Goal: Communication & Community: Answer question/provide support

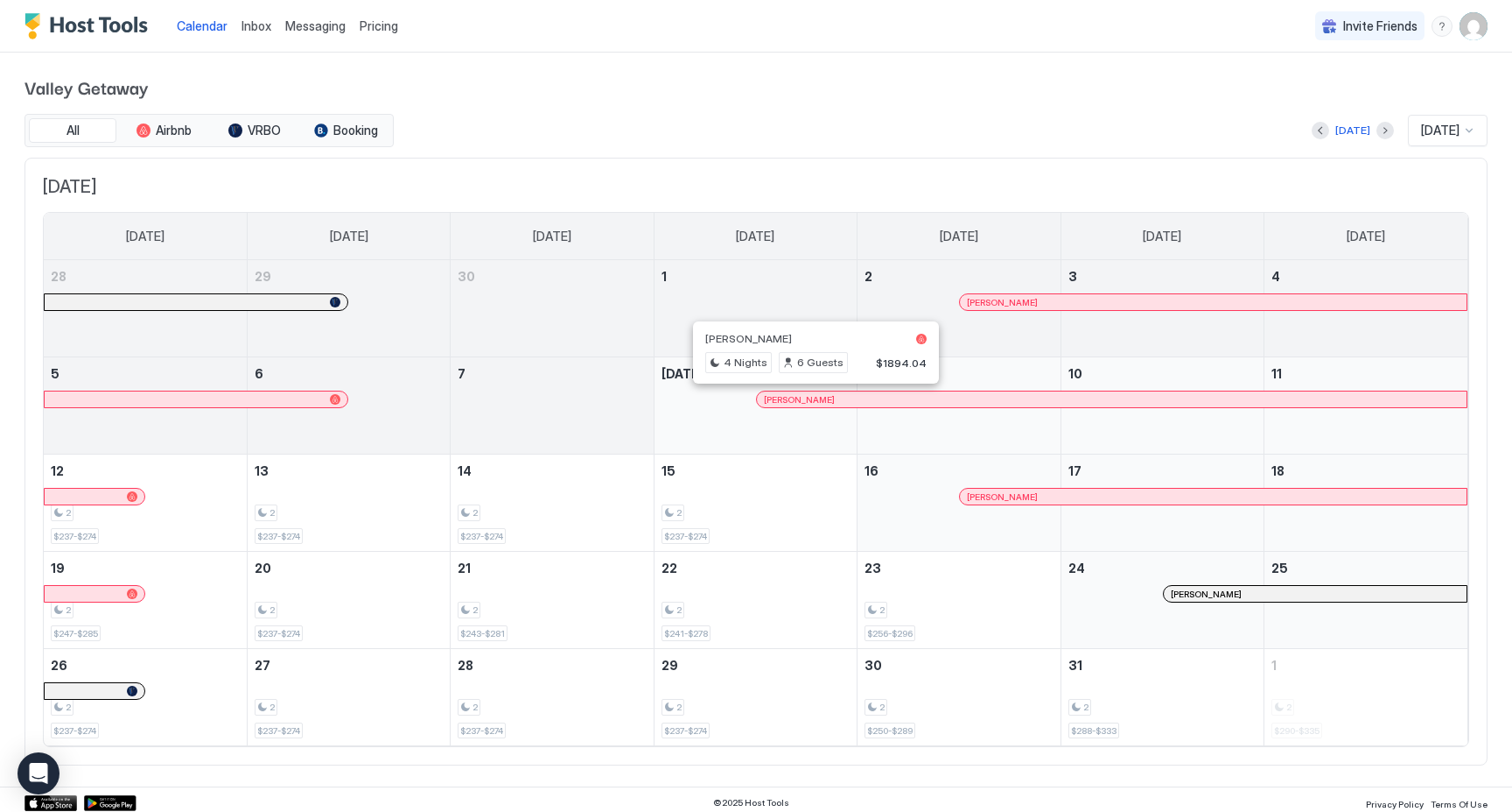
click at [809, 402] on div at bounding box center [808, 399] width 14 height 14
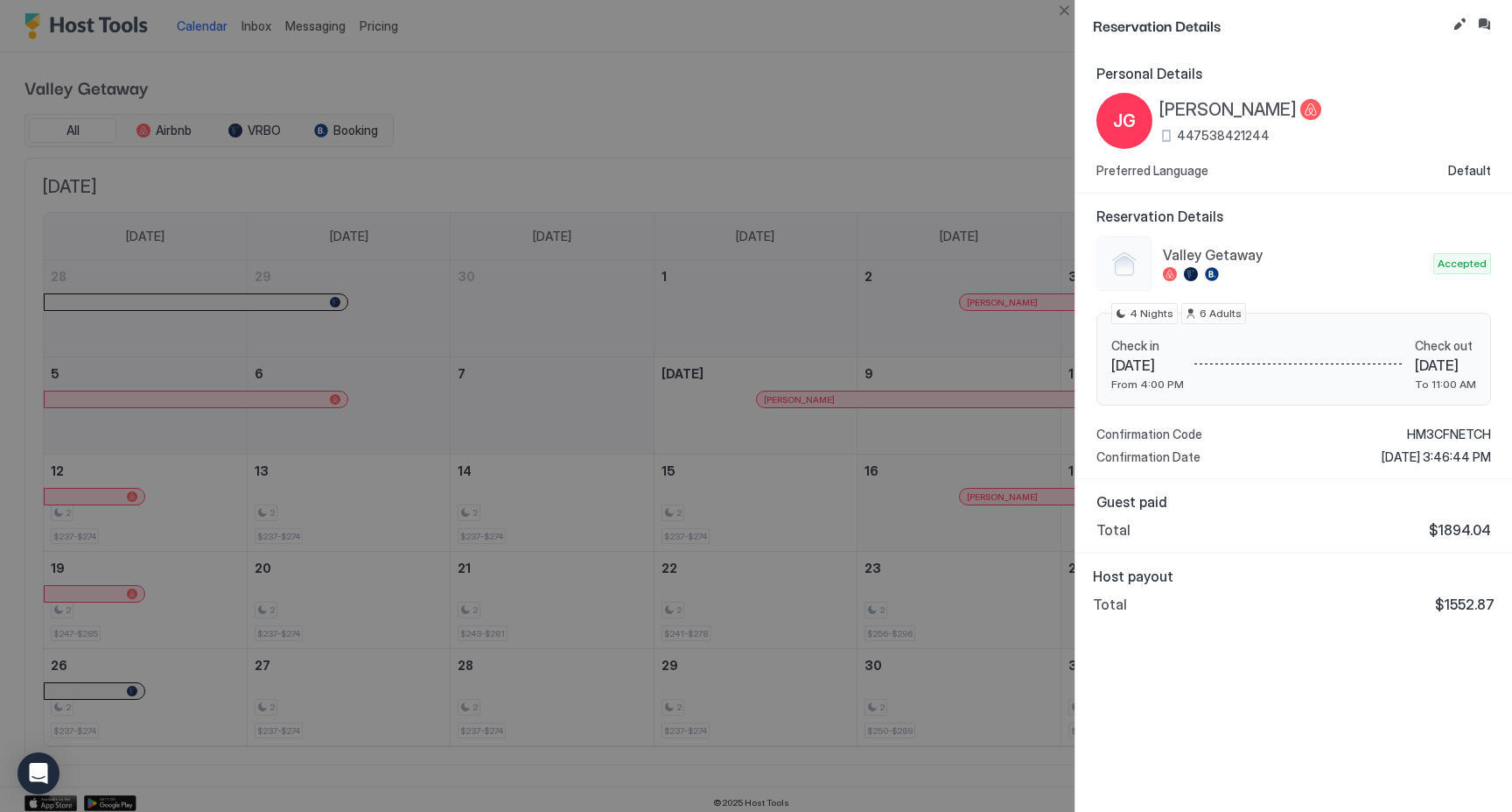
click at [240, 29] on div at bounding box center [756, 406] width 1512 height 812
click at [262, 33] on div at bounding box center [756, 406] width 1512 height 812
click at [266, 28] on div at bounding box center [756, 406] width 1512 height 812
click at [1063, 5] on button "Close" at bounding box center [1064, 10] width 21 height 21
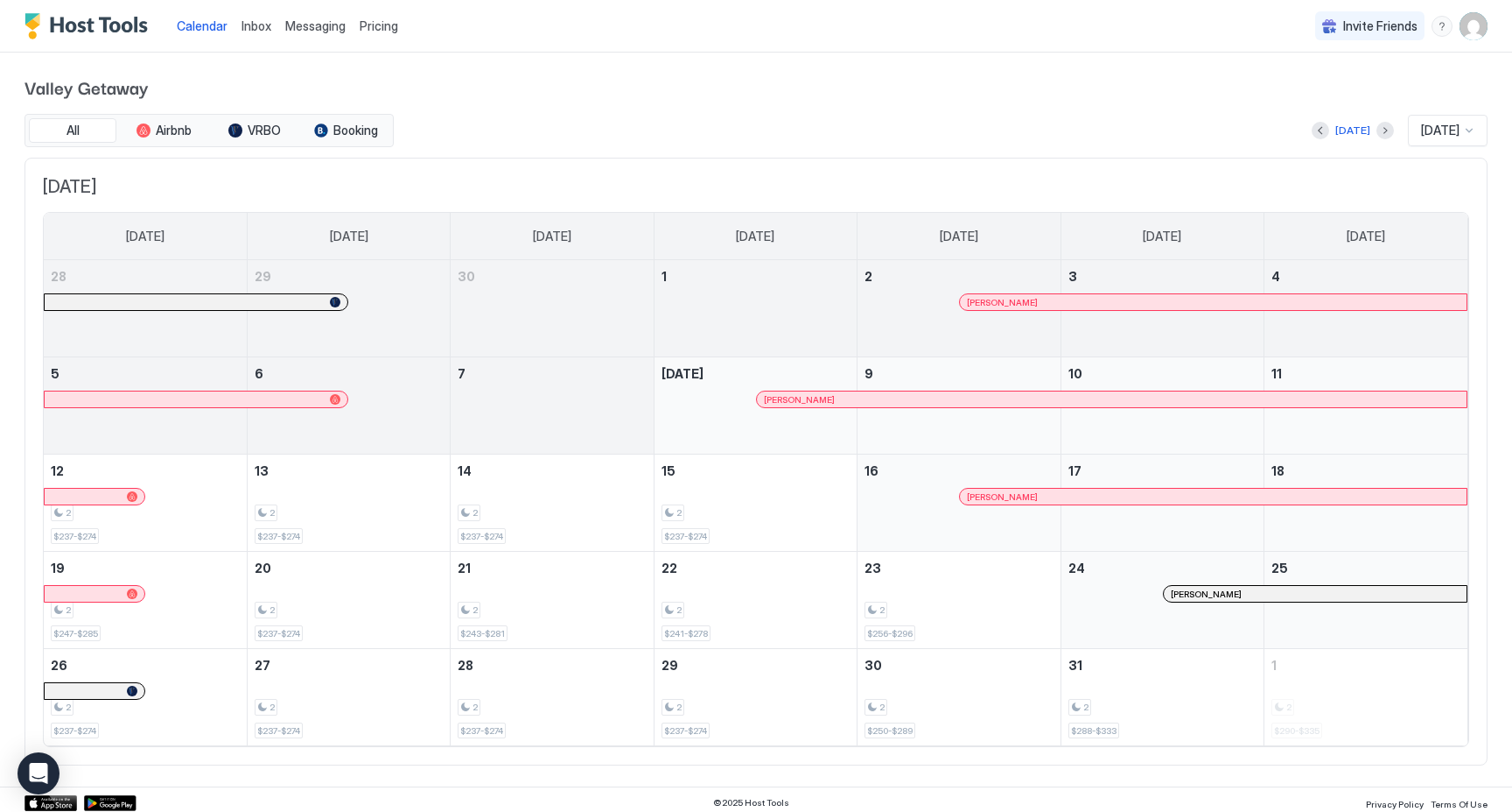
click at [253, 22] on span "Inbox" at bounding box center [256, 26] width 29 height 15
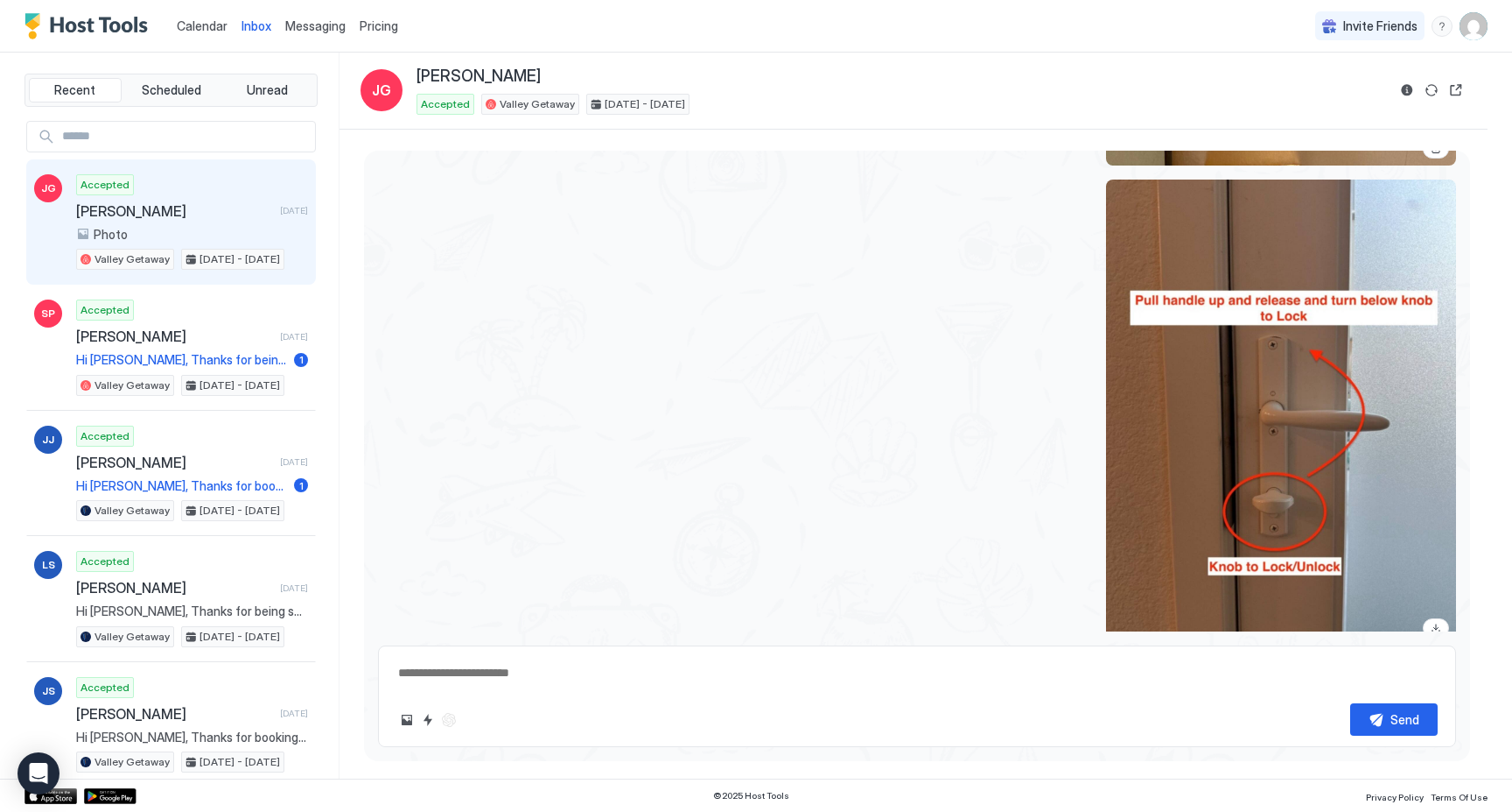
scroll to position [2213, 0]
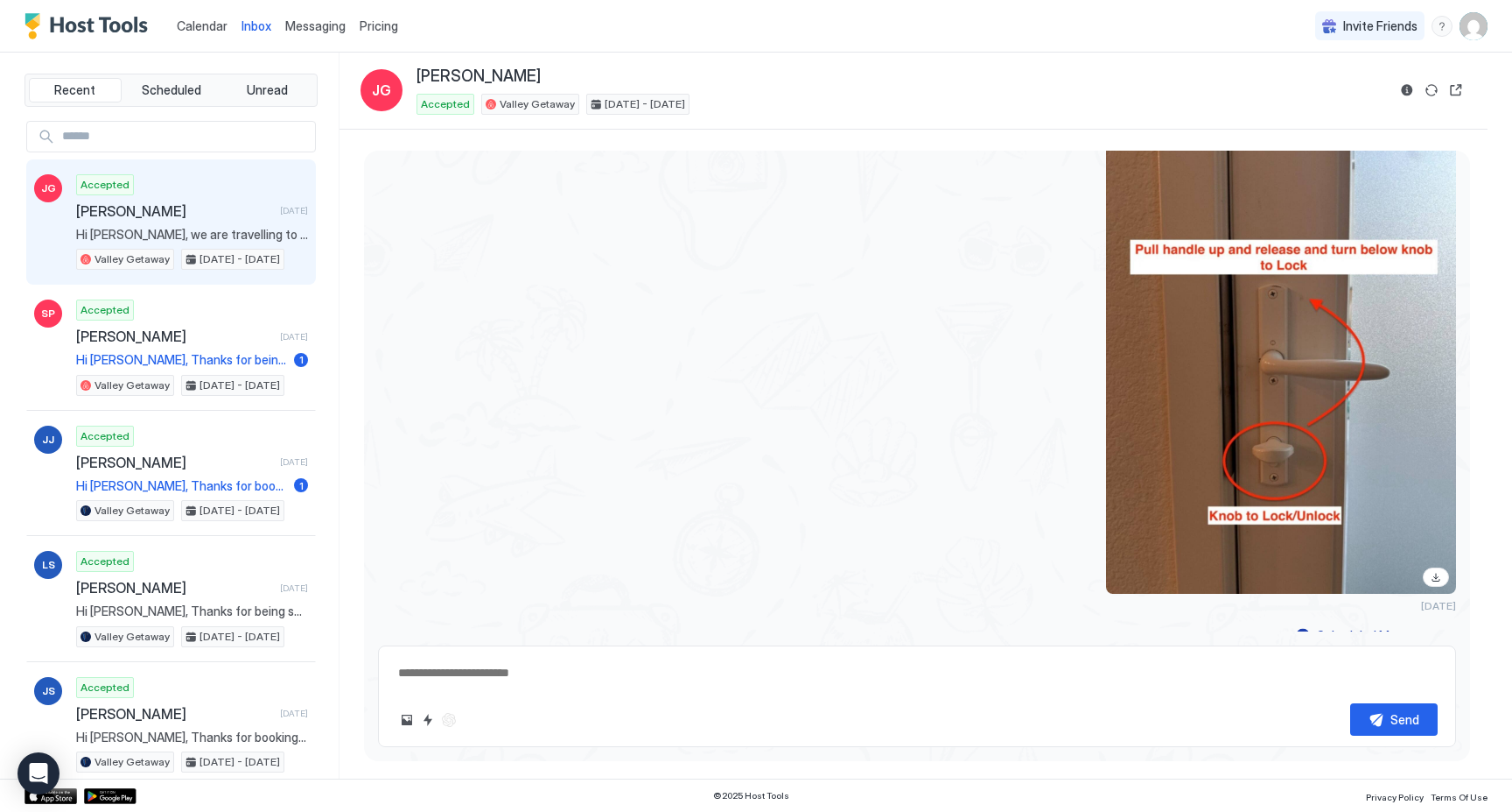
type textarea "*"
